Goal: Task Accomplishment & Management: Manage account settings

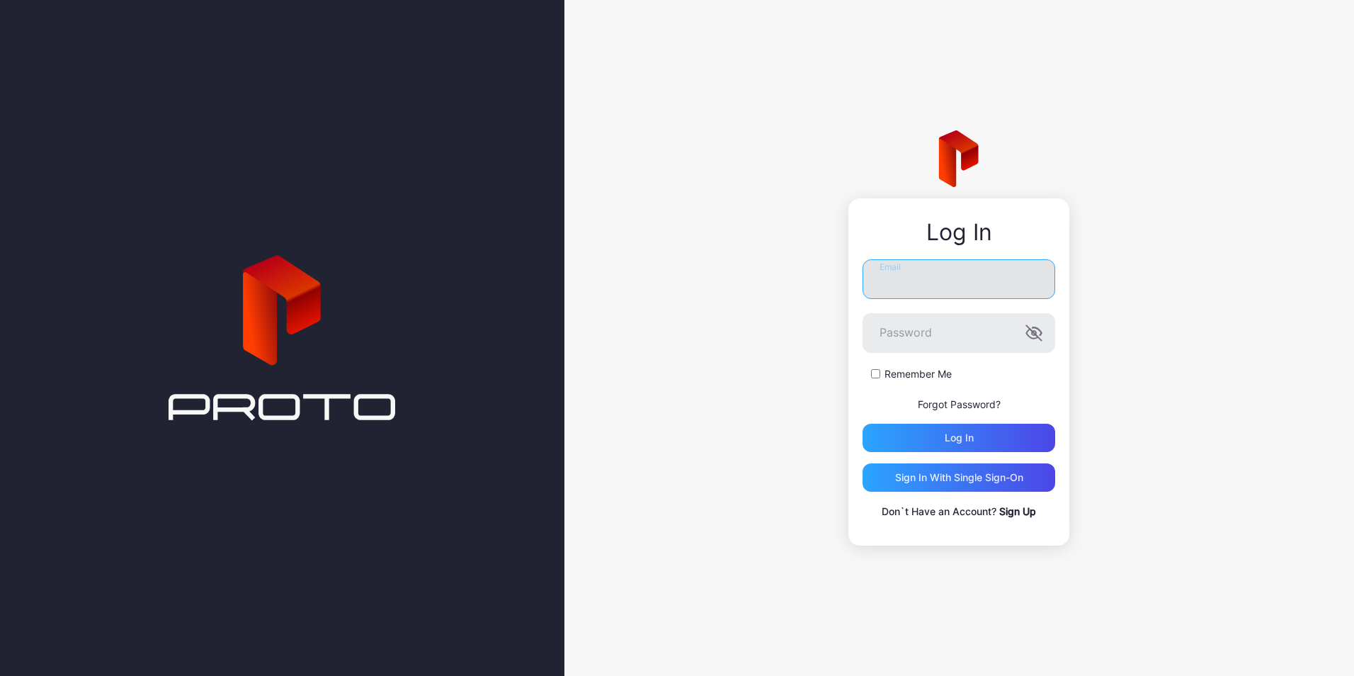
click at [912, 272] on input "Email" at bounding box center [959, 279] width 193 height 40
type input "**********"
click at [863, 424] on button "Log in" at bounding box center [959, 438] width 193 height 28
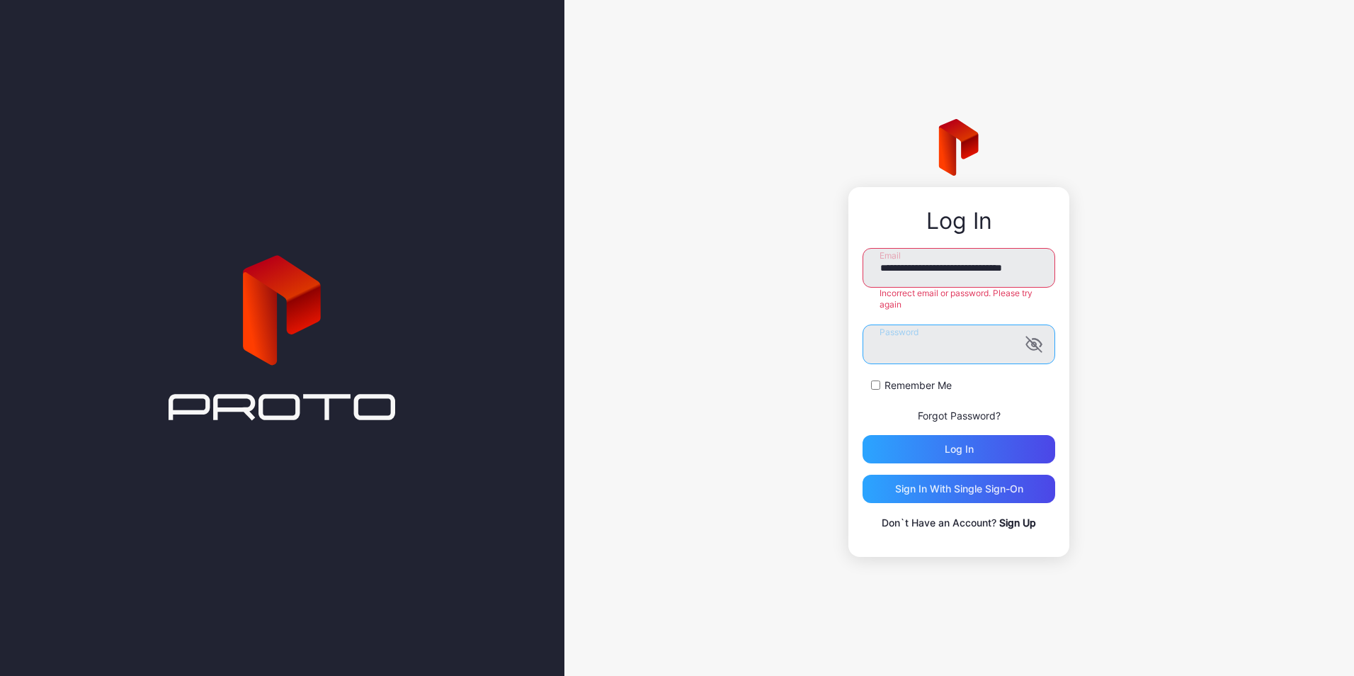
click at [863, 435] on button "Log in" at bounding box center [959, 449] width 193 height 28
click at [1040, 345] on icon "button" at bounding box center [1034, 344] width 17 height 17
click at [863, 435] on button "Log in" at bounding box center [959, 449] width 193 height 28
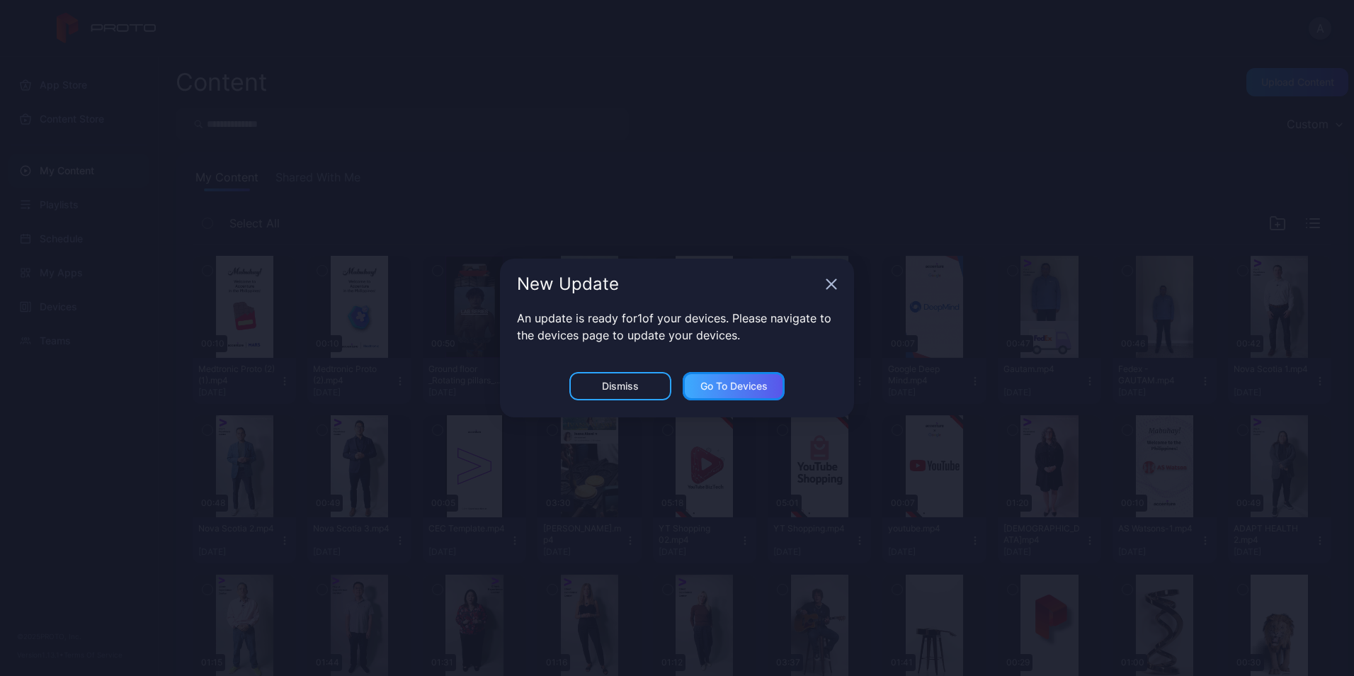
click at [747, 390] on div "Go to devices" at bounding box center [733, 385] width 67 height 11
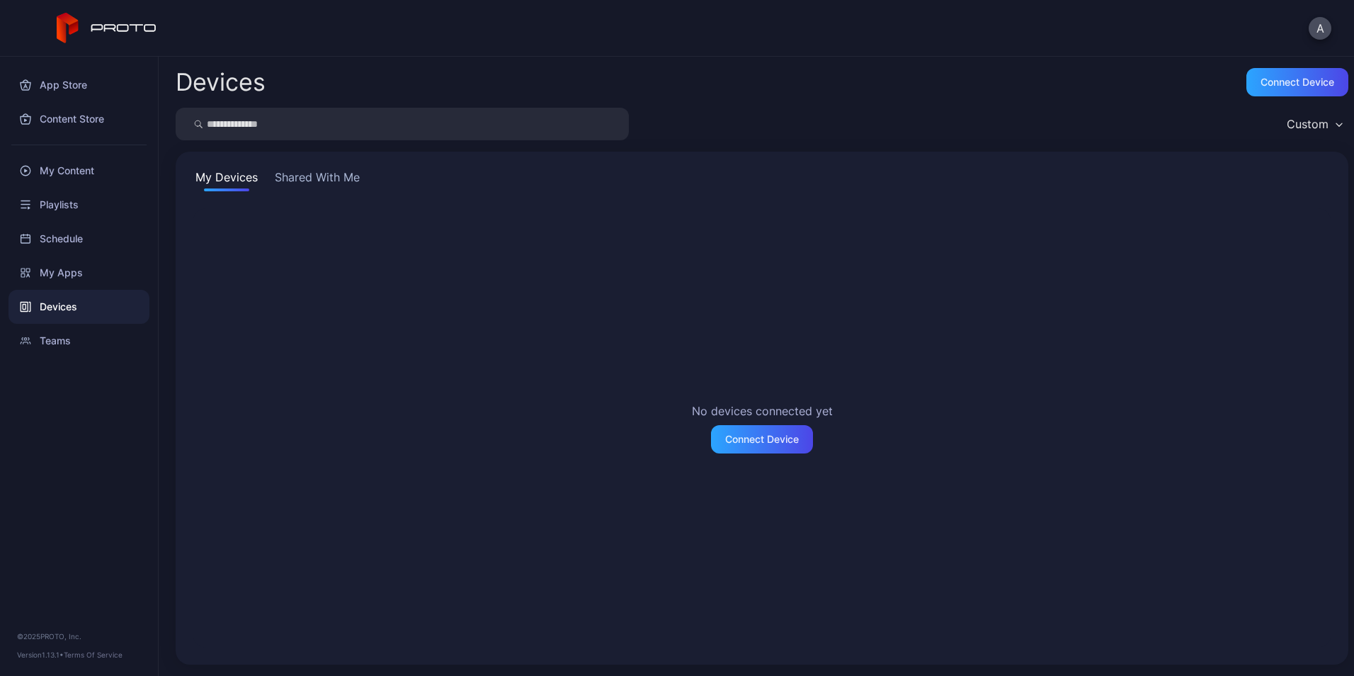
click at [339, 176] on button "Shared With Me" at bounding box center [317, 180] width 91 height 23
click at [759, 332] on div at bounding box center [762, 427] width 1139 height 439
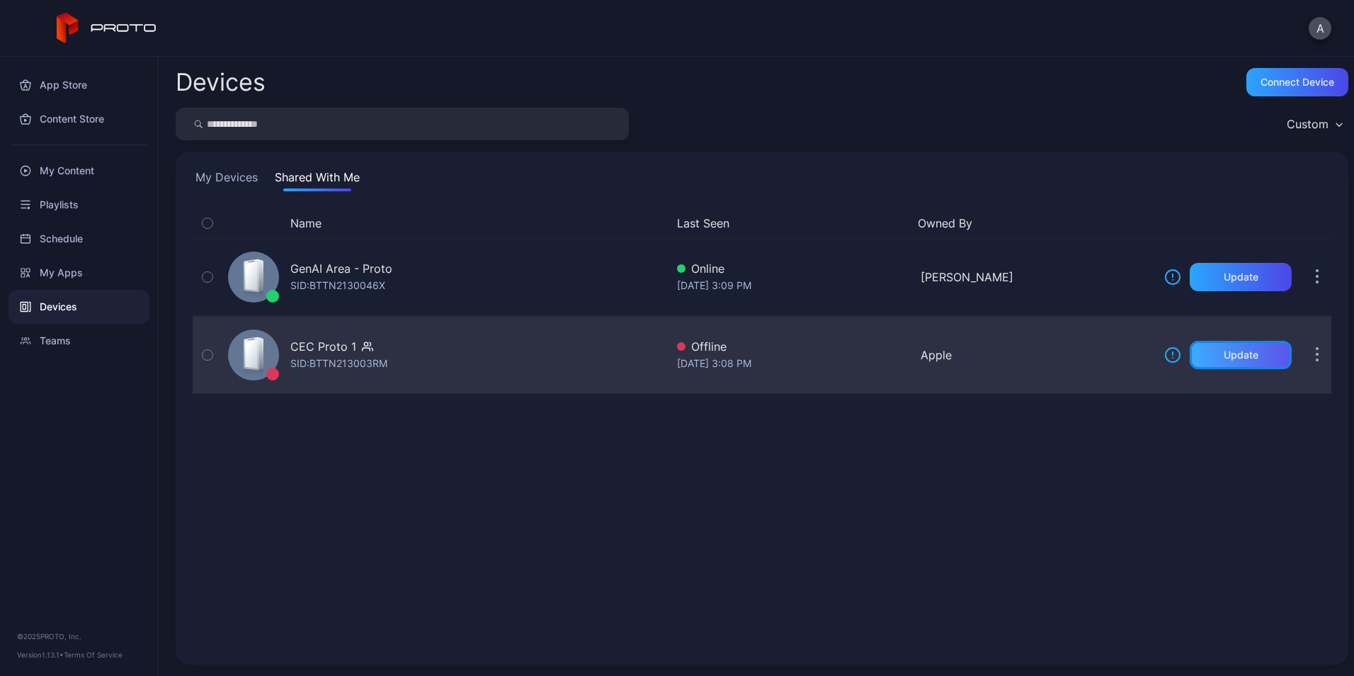
click at [1244, 356] on div "Update" at bounding box center [1241, 355] width 102 height 28
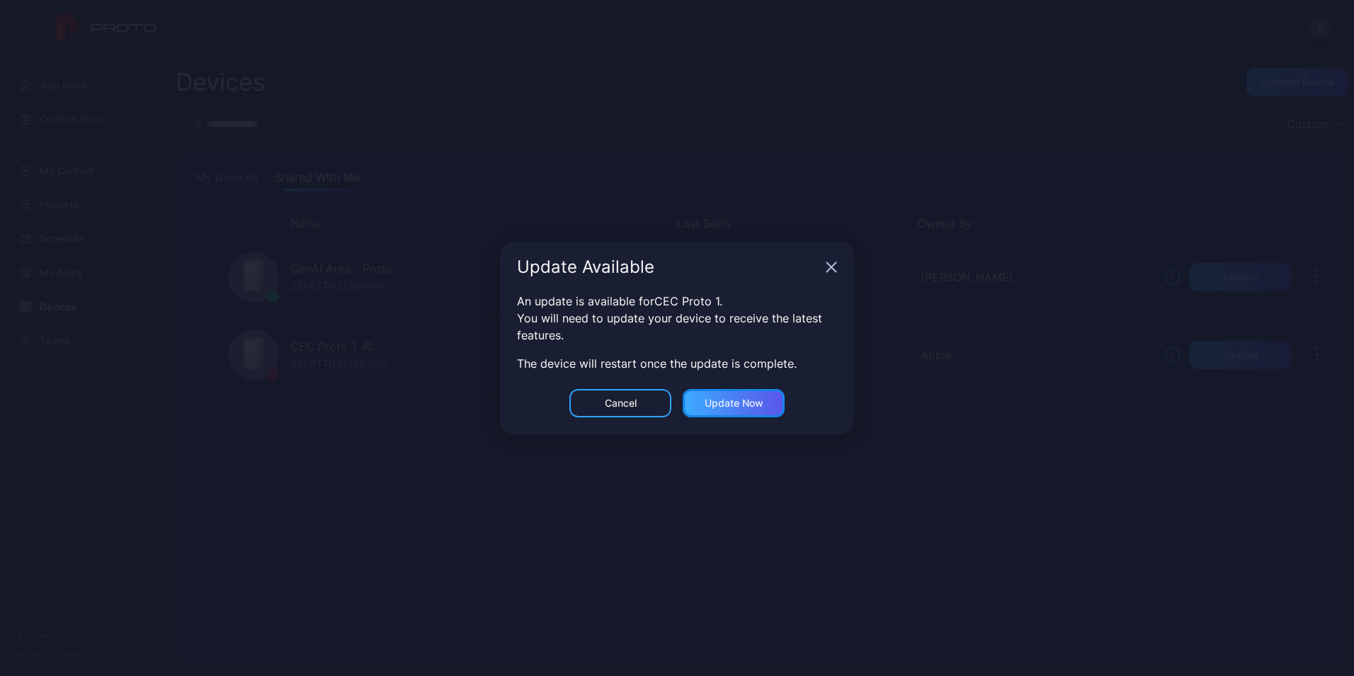
click at [738, 402] on div "Update now" at bounding box center [734, 402] width 59 height 11
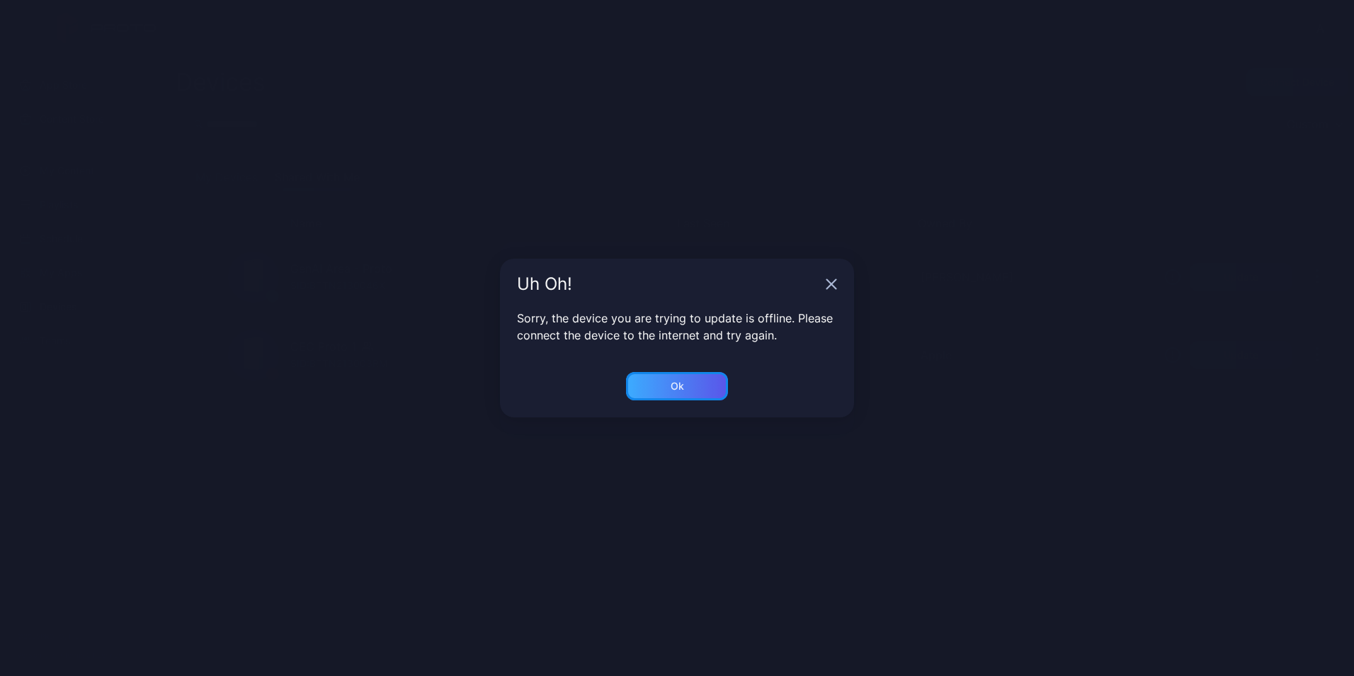
click at [677, 387] on div "Ok" at bounding box center [677, 385] width 13 height 11
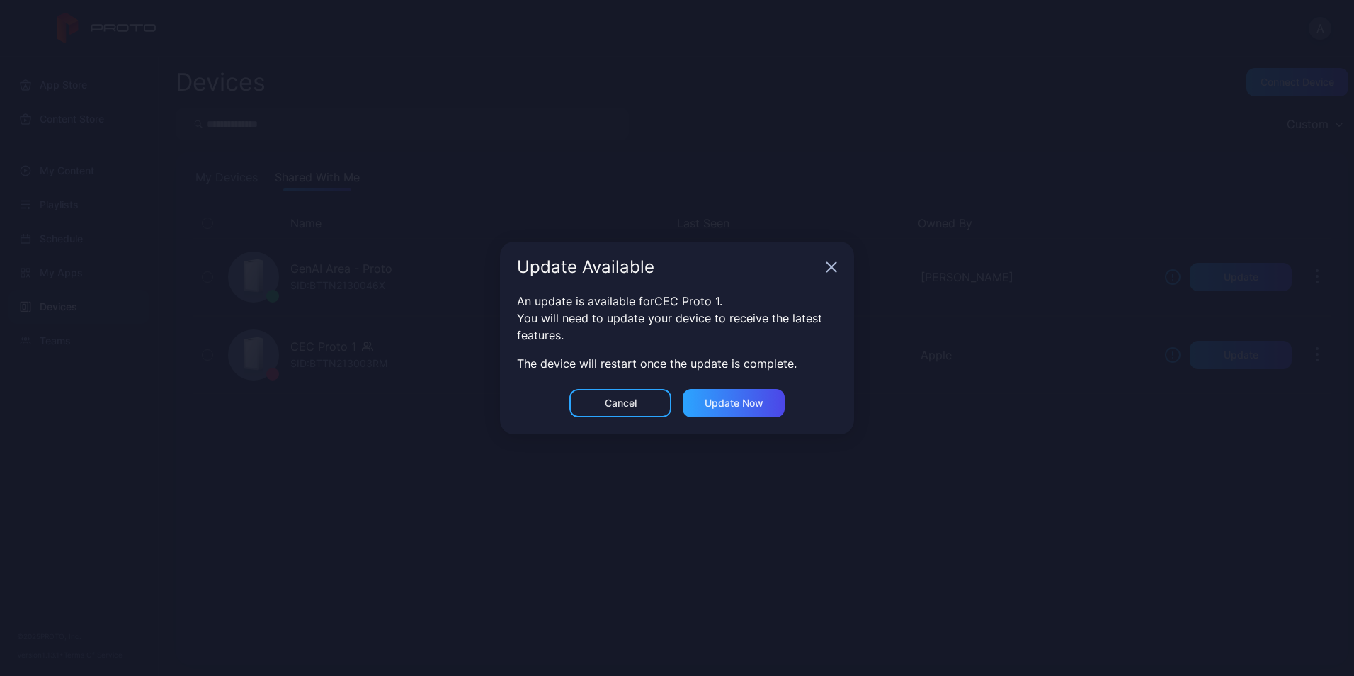
click at [827, 263] on icon "button" at bounding box center [831, 267] width 9 height 9
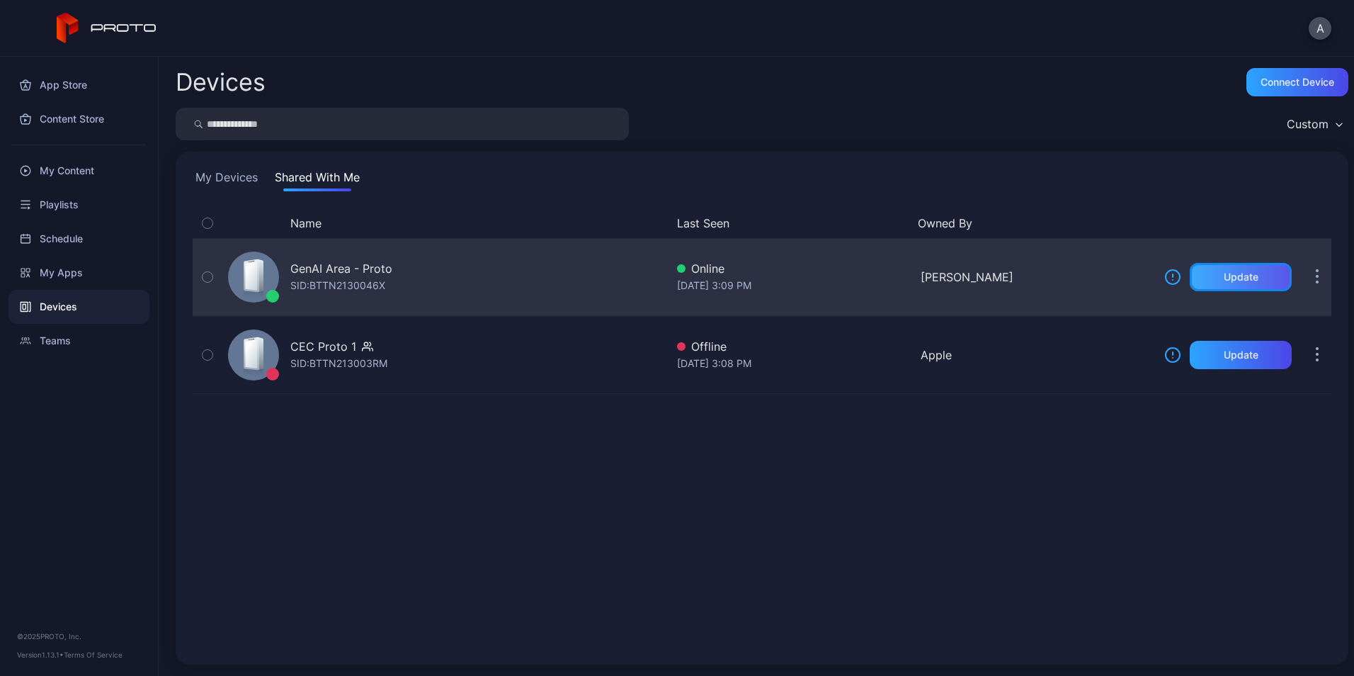
click at [1225, 278] on div "Update" at bounding box center [1241, 276] width 35 height 11
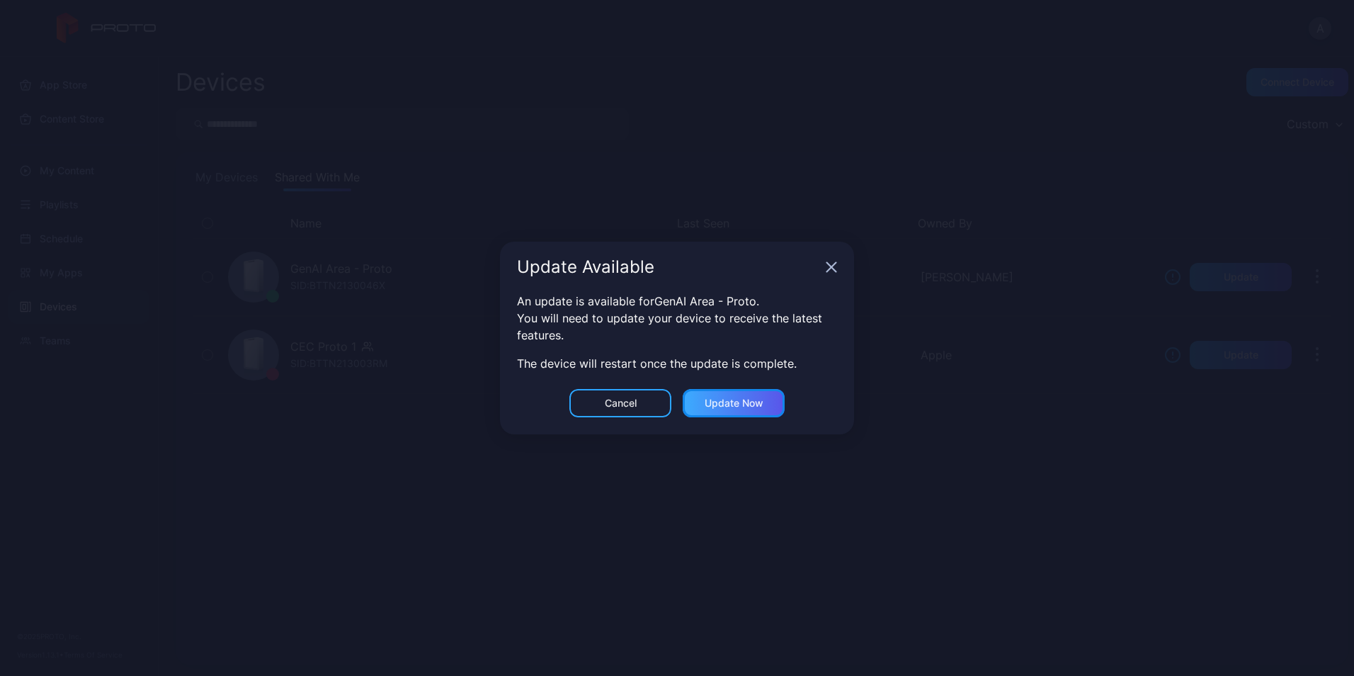
click at [732, 403] on div "Update now" at bounding box center [734, 402] width 59 height 11
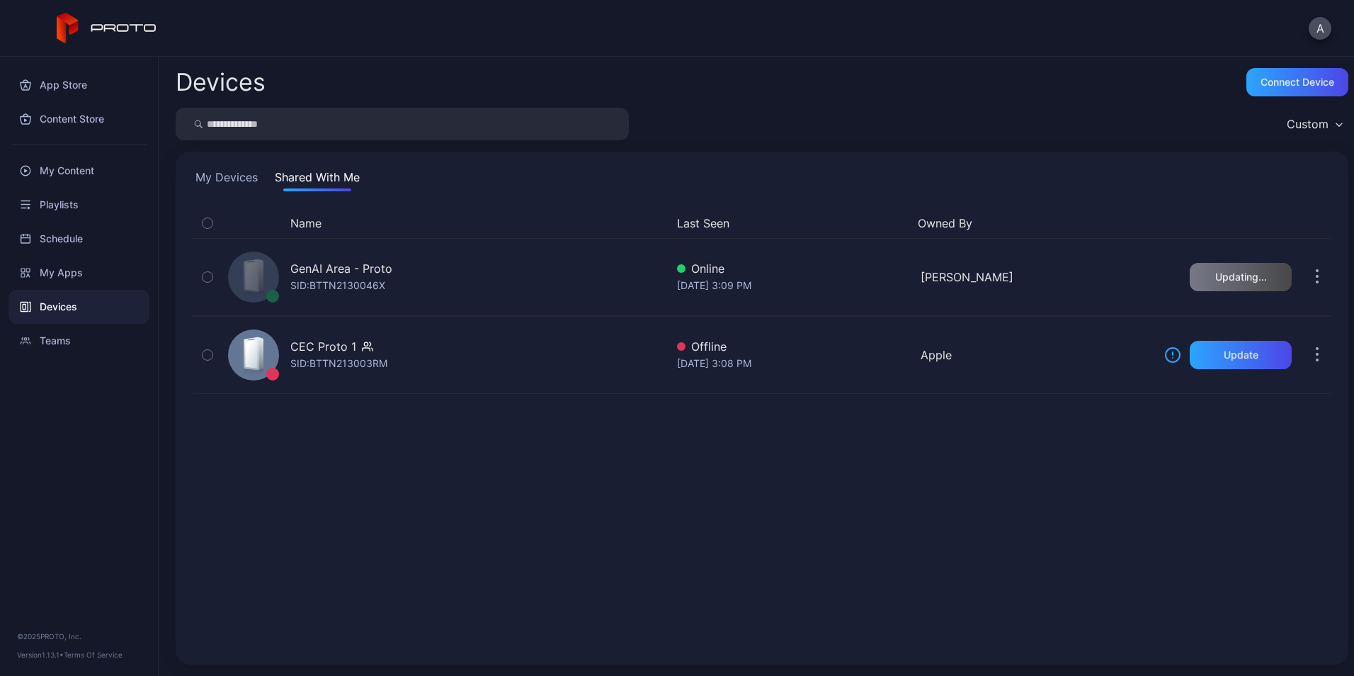
click at [858, 523] on div "Name Last Seen Owned By GenAI Area - Proto SID: BTTN2130046X Online [DATE] 3:09…" at bounding box center [762, 427] width 1139 height 439
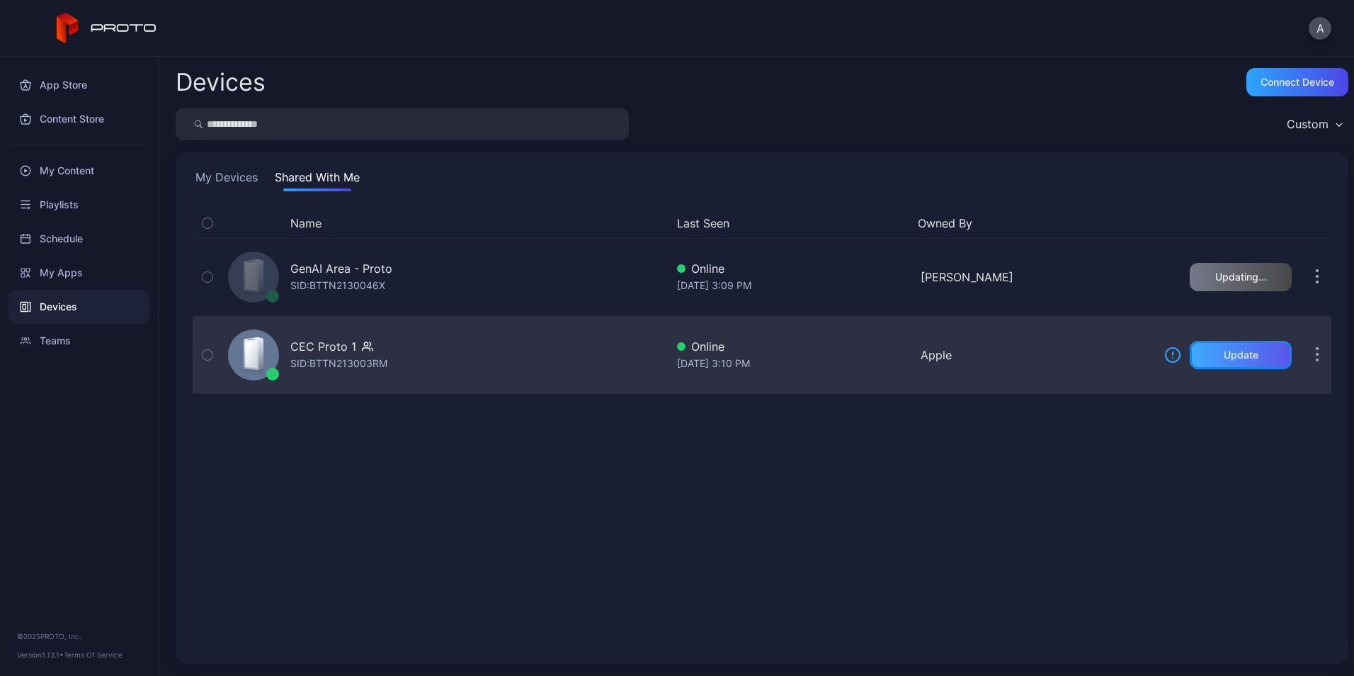
click at [1224, 357] on div "Update" at bounding box center [1241, 354] width 35 height 11
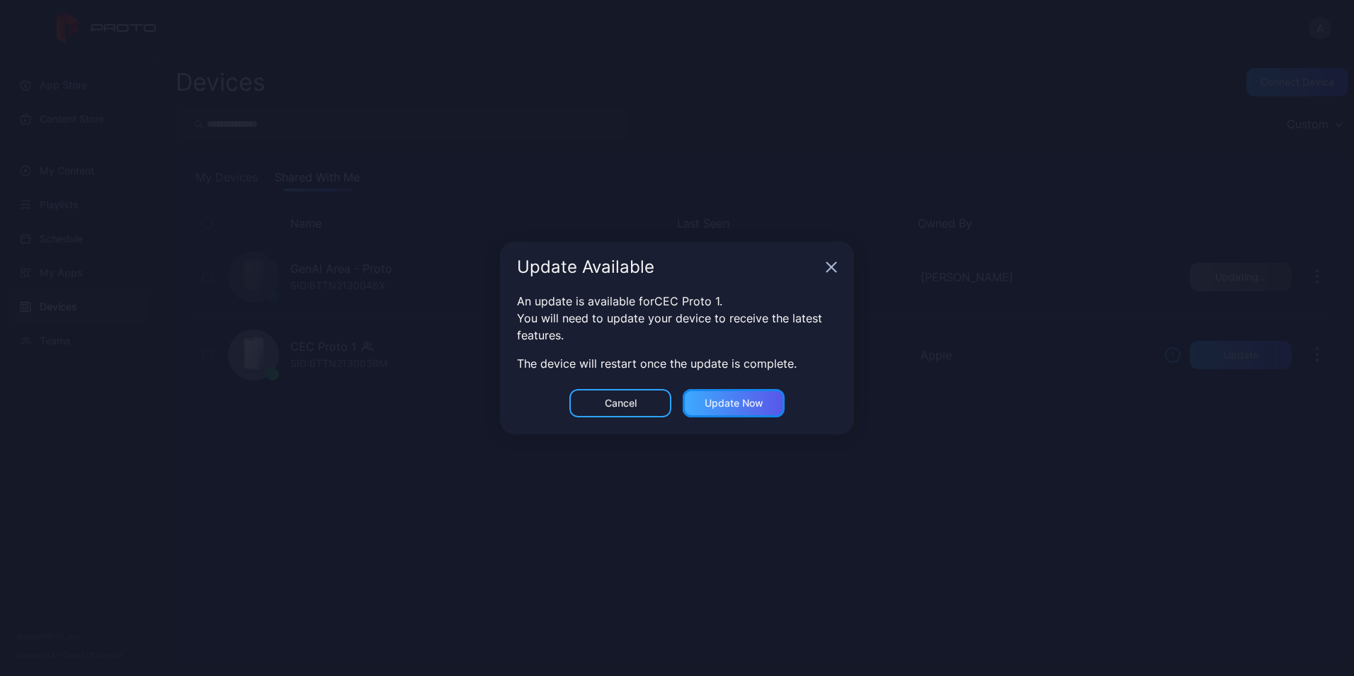
click at [761, 398] on div "Update now" at bounding box center [734, 402] width 59 height 11
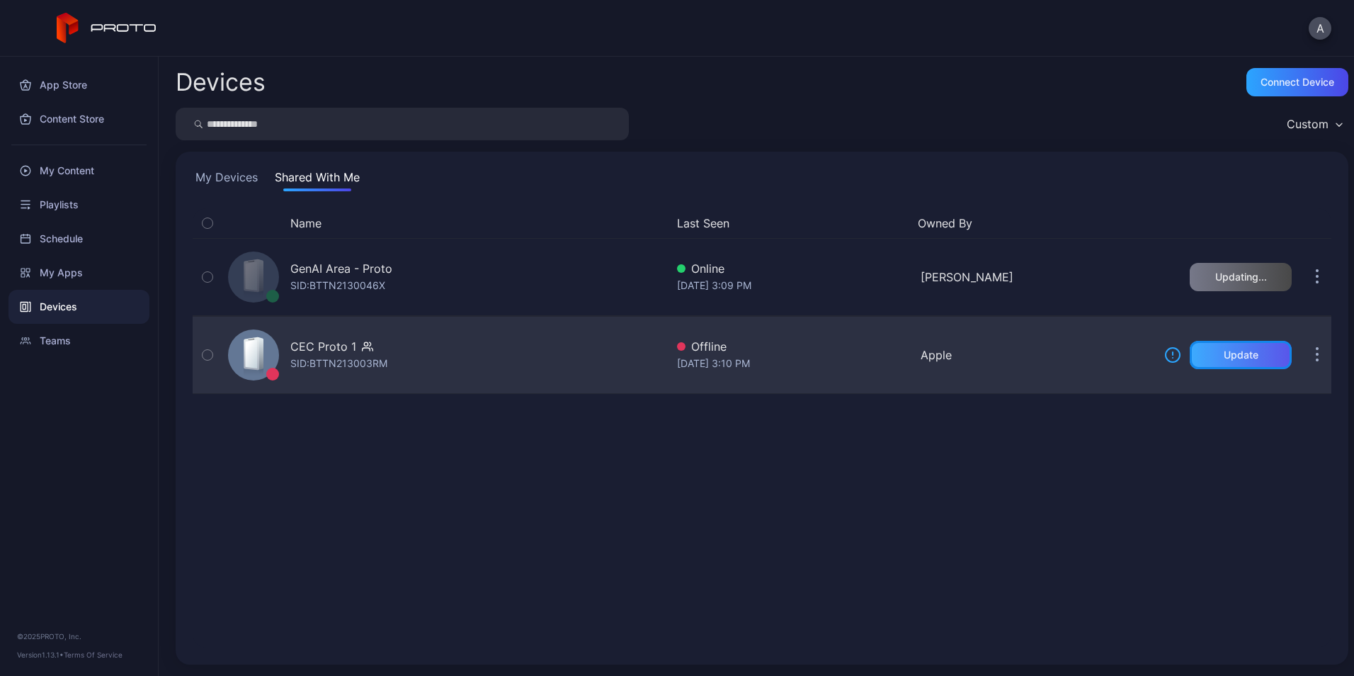
click at [1224, 350] on div "Update" at bounding box center [1241, 354] width 35 height 11
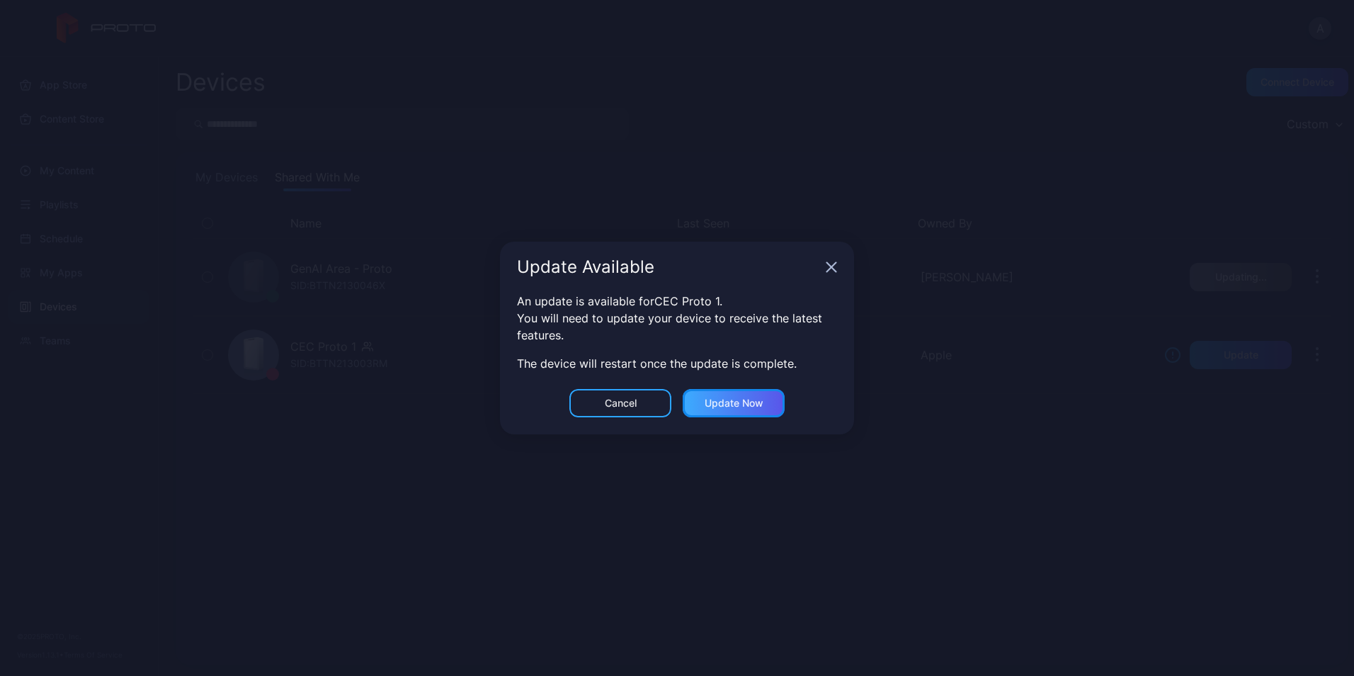
click at [709, 397] on div "Update now" at bounding box center [734, 402] width 59 height 11
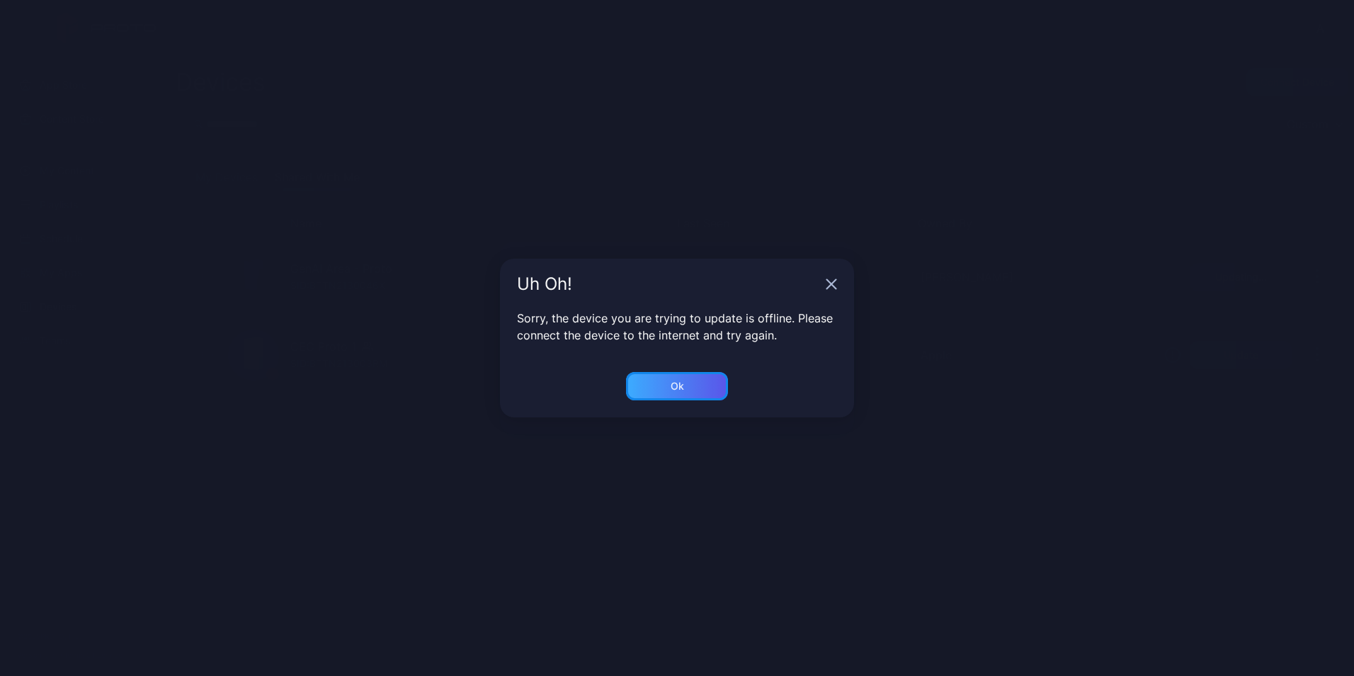
click at [696, 383] on div "Ok" at bounding box center [677, 386] width 102 height 28
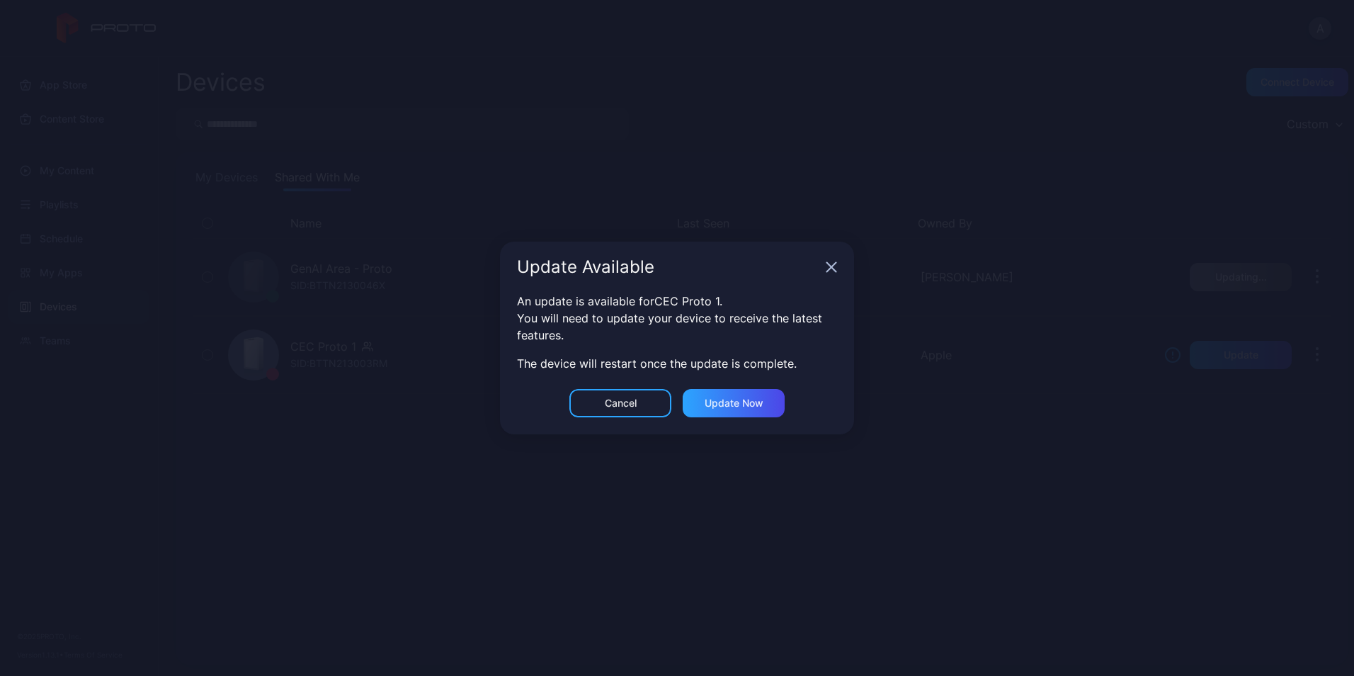
click at [834, 271] on icon "button" at bounding box center [831, 266] width 11 height 11
